Goal: Information Seeking & Learning: Learn about a topic

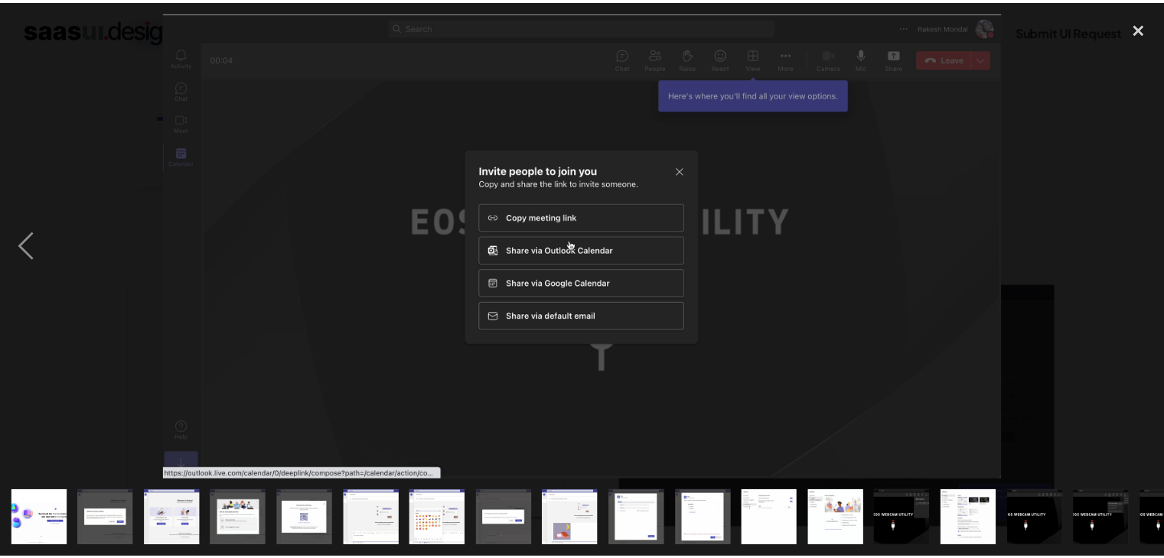
scroll to position [0, 443]
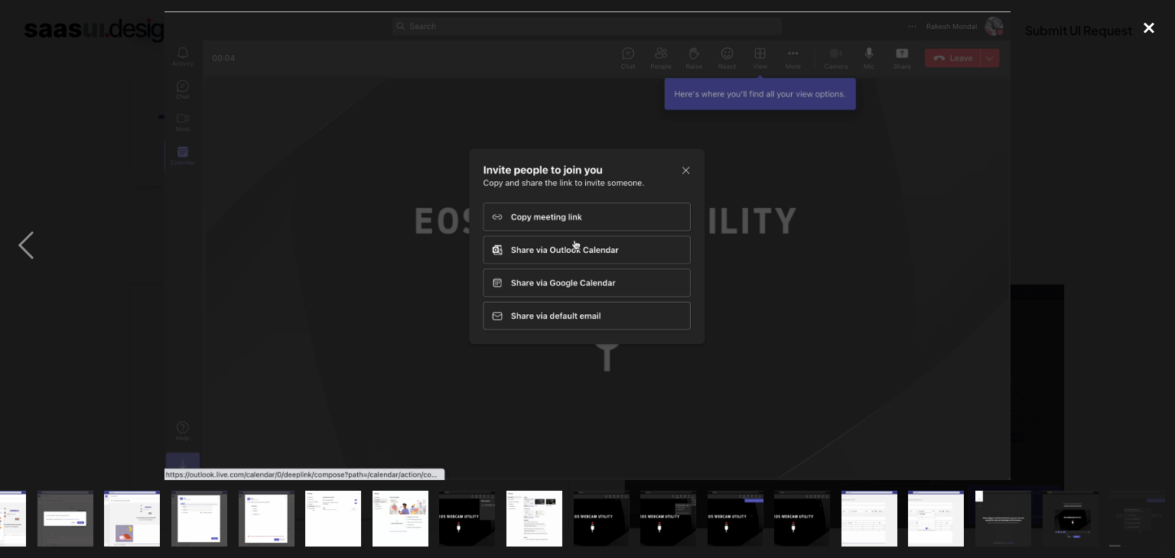
click at [1144, 31] on div "close lightbox" at bounding box center [1149, 28] width 52 height 34
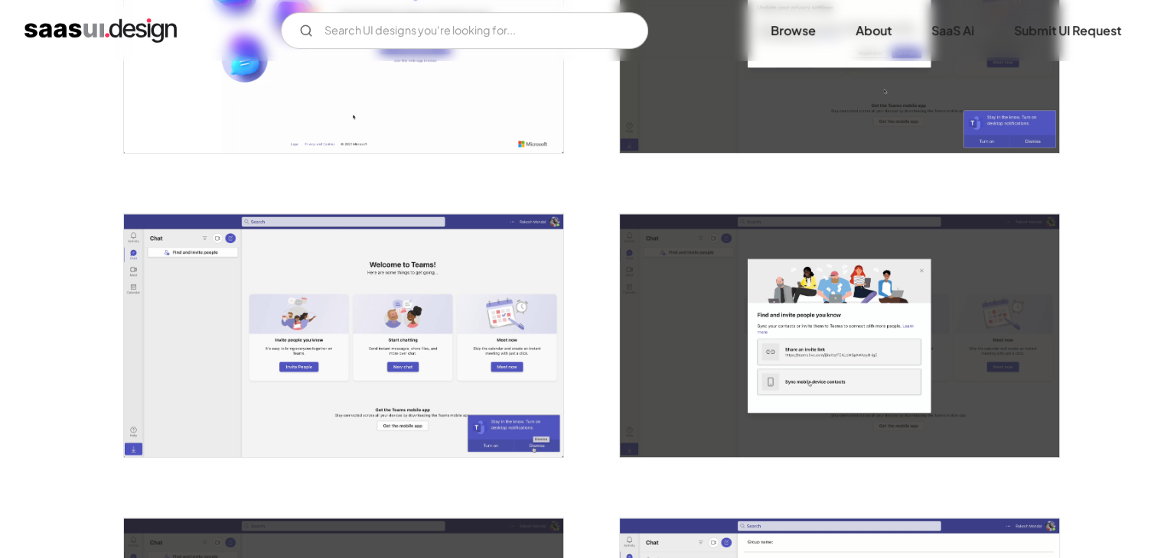
scroll to position [0, 0]
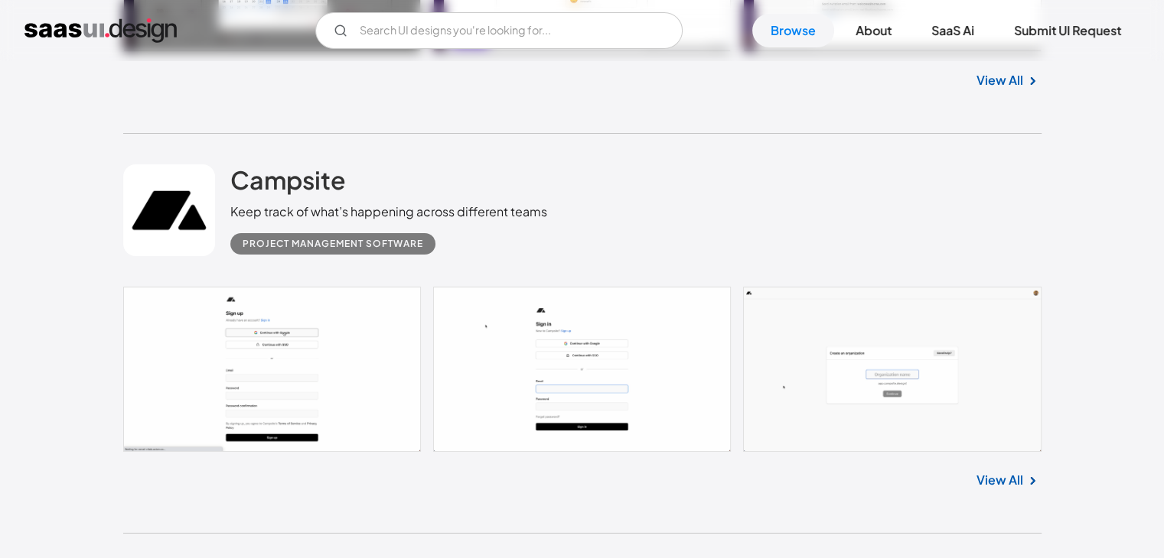
scroll to position [23074, 0]
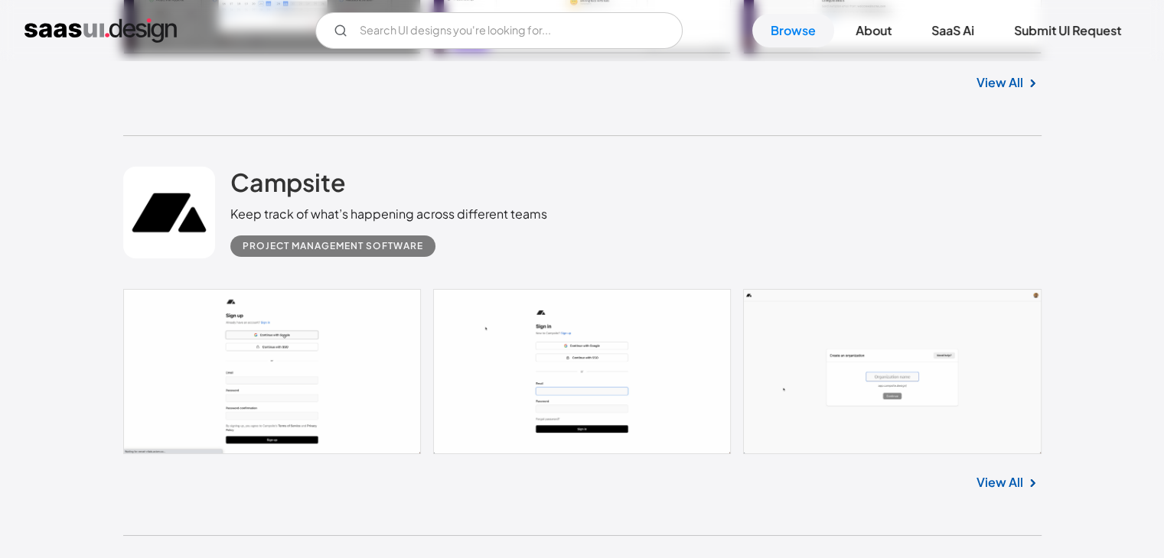
drag, startPoint x: 0, startPoint y: 0, endPoint x: 318, endPoint y: 236, distance: 396.4
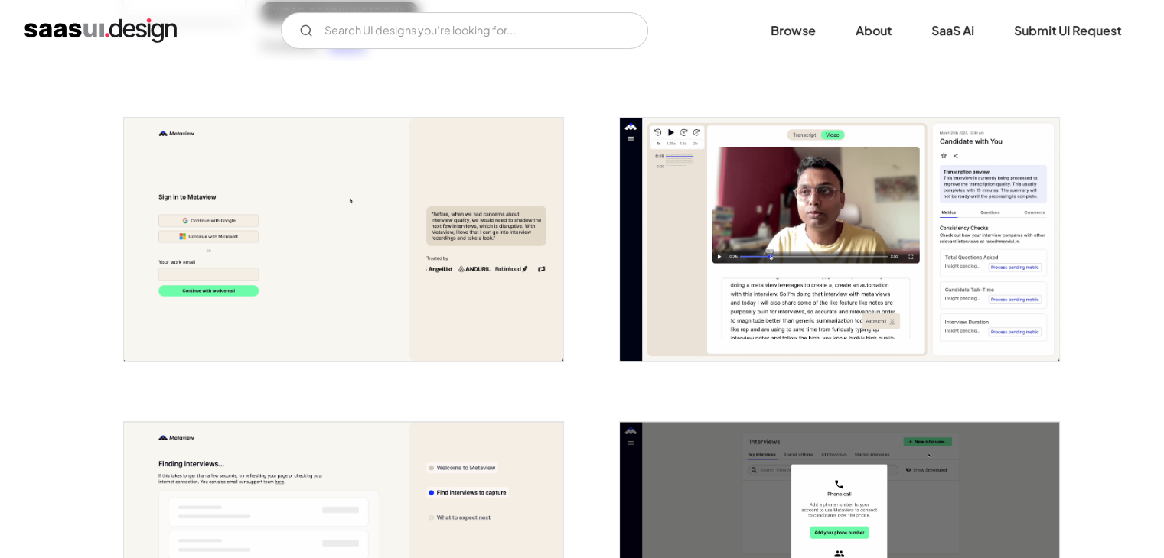
scroll to position [242, 0]
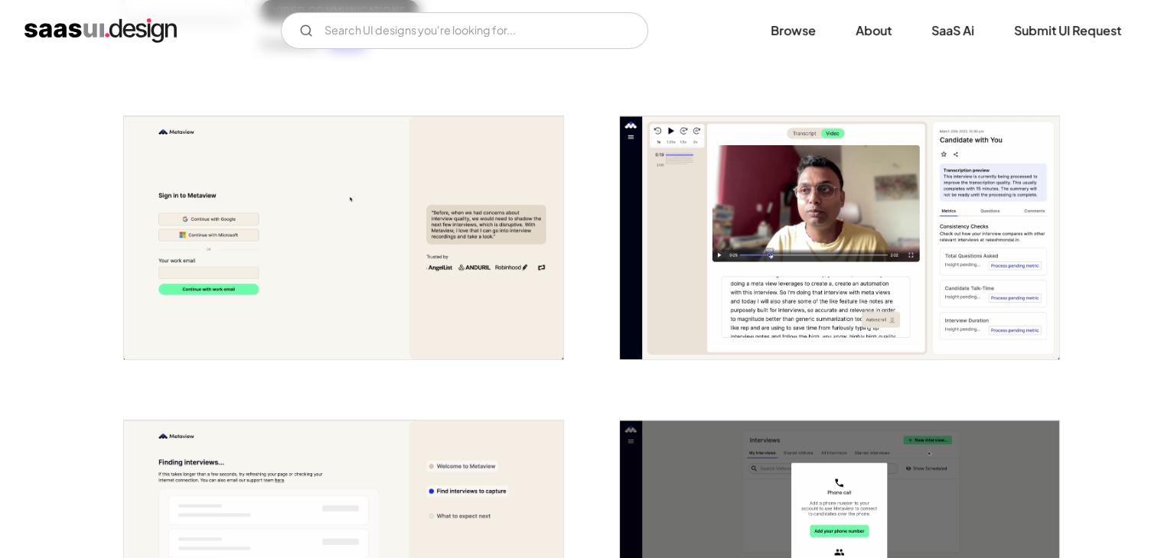
click at [401, 190] on img "open lightbox" at bounding box center [343, 237] width 439 height 243
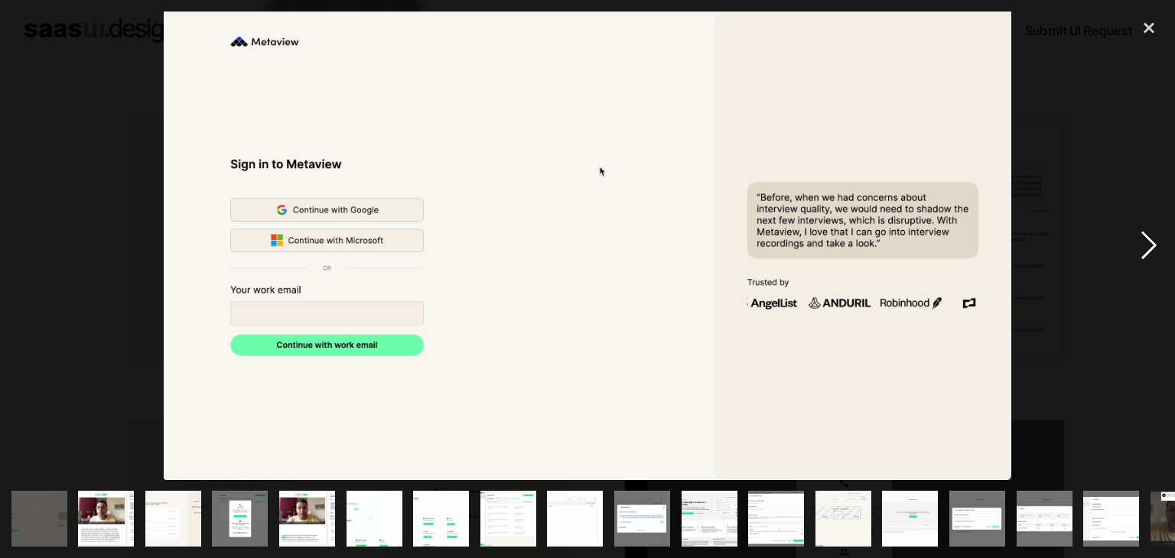
click at [1150, 250] on div "next image" at bounding box center [1149, 245] width 52 height 469
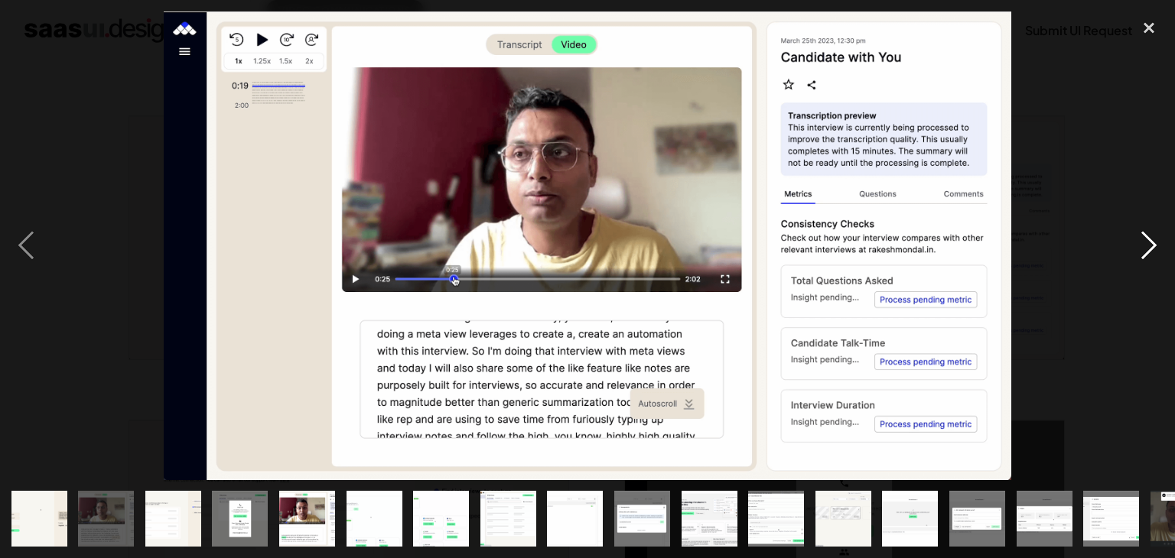
click at [1150, 250] on div "next image" at bounding box center [1149, 245] width 52 height 469
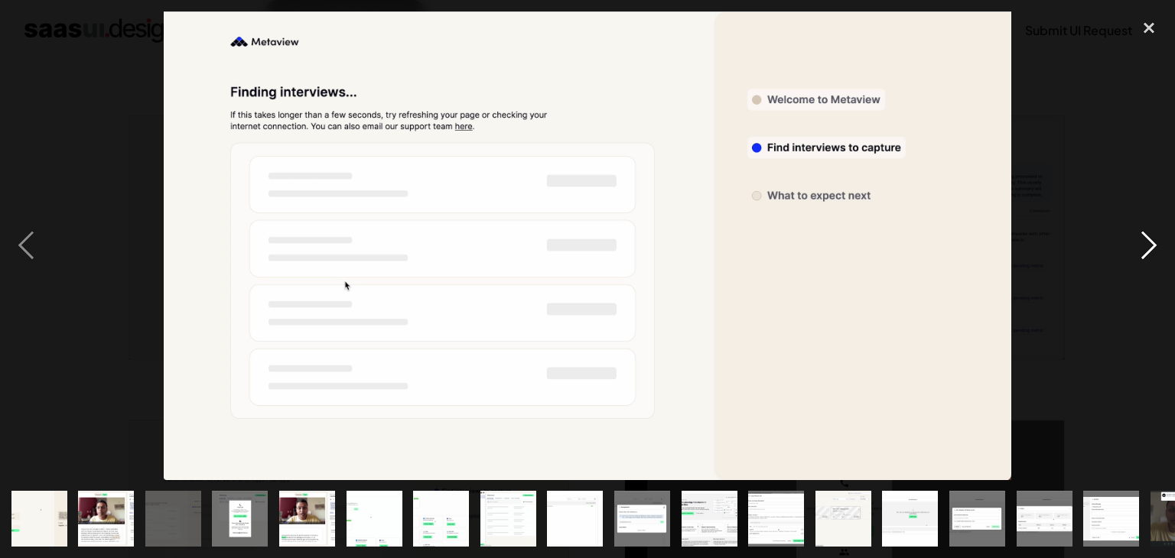
click at [1150, 250] on div "next image" at bounding box center [1149, 245] width 52 height 469
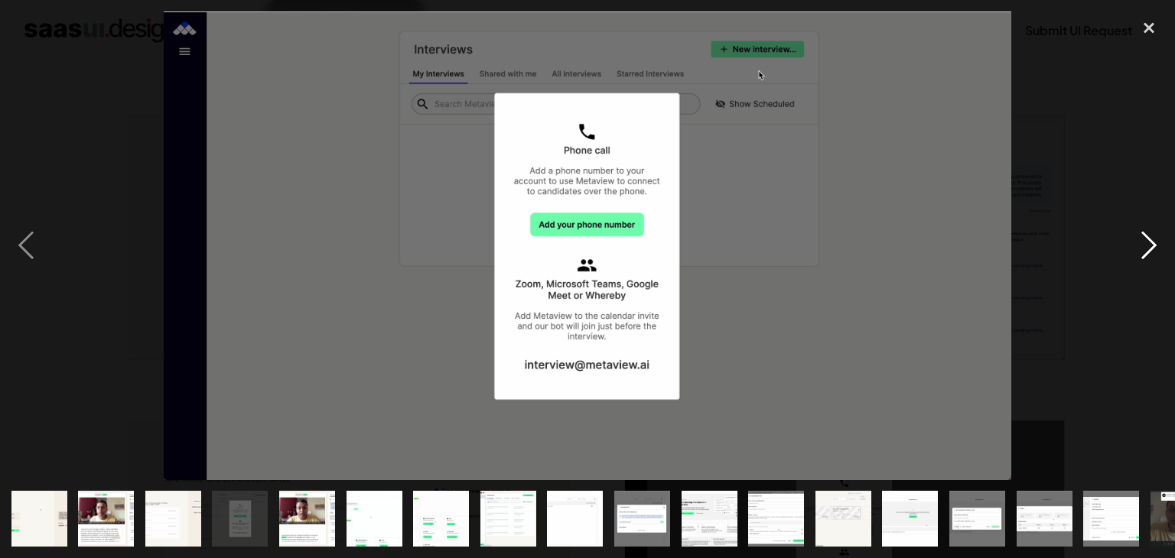
click at [1146, 255] on div "next image" at bounding box center [1149, 245] width 52 height 469
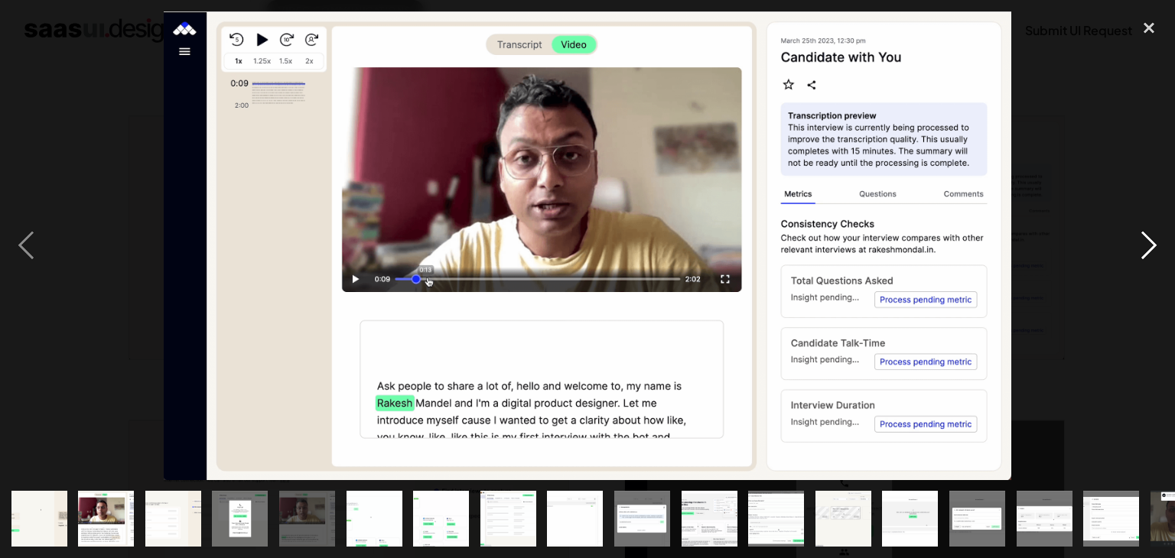
click at [1146, 255] on div "next image" at bounding box center [1149, 245] width 52 height 469
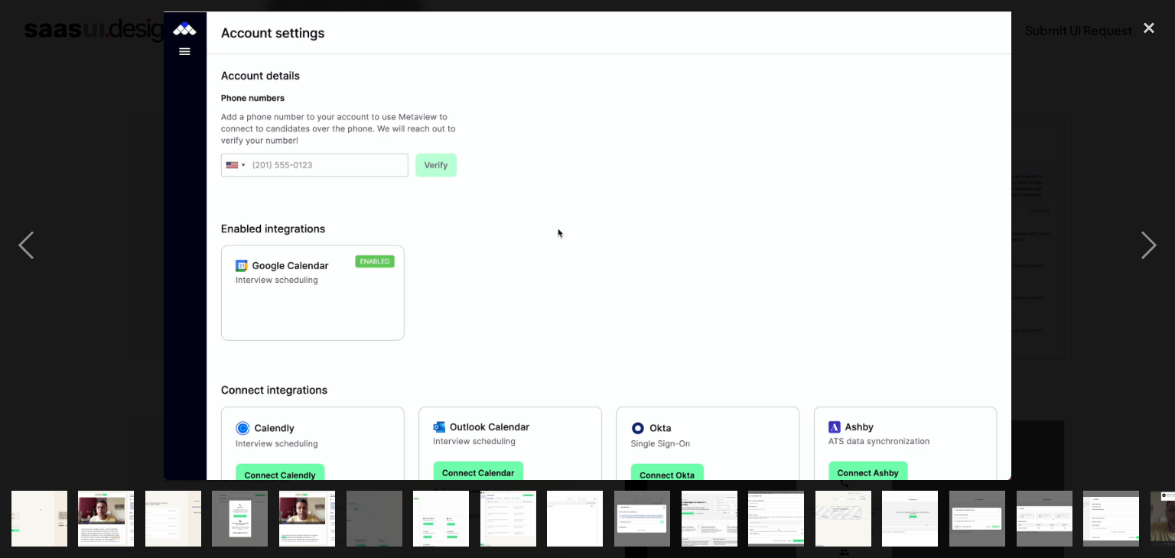
click at [80, 116] on div at bounding box center [587, 245] width 1175 height 469
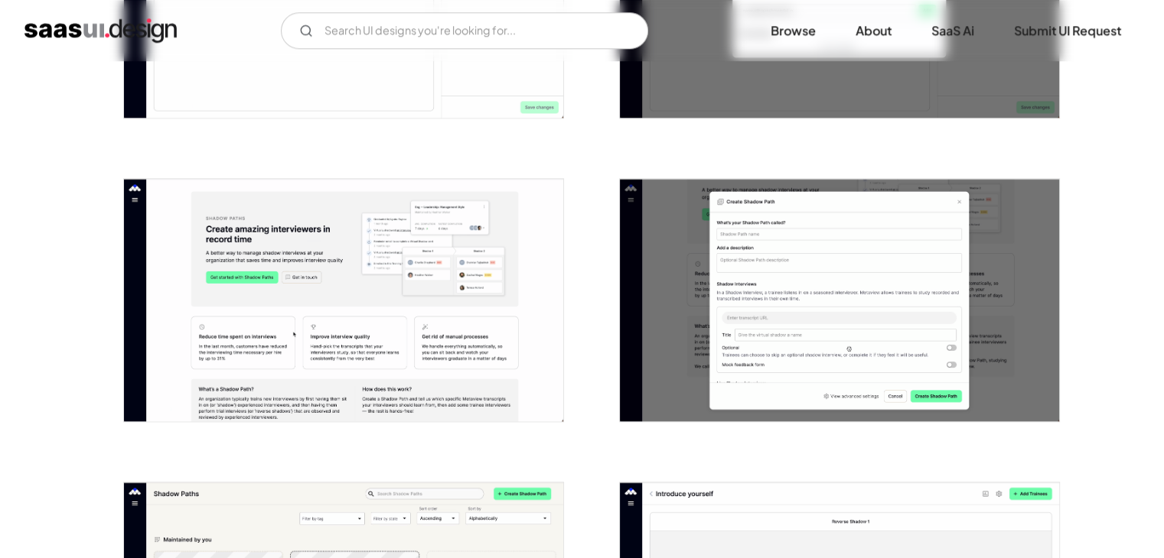
scroll to position [1710, 0]
